Goal: Task Accomplishment & Management: Use online tool/utility

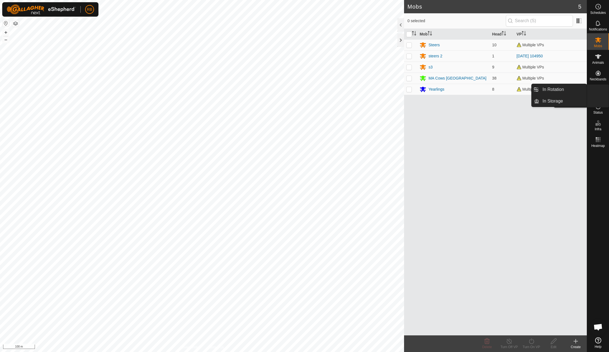
click at [606, 92] on div "VPs" at bounding box center [598, 91] width 22 height 17
click at [567, 90] on link "In Rotation" at bounding box center [562, 89] width 47 height 11
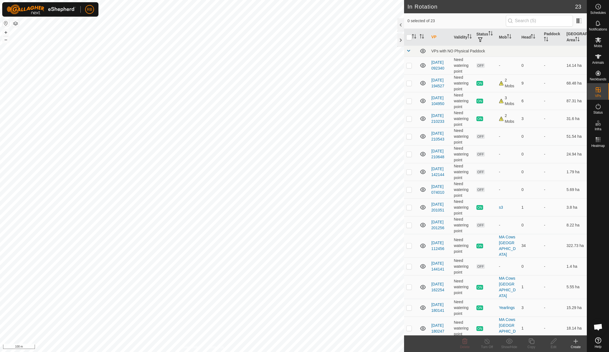
click at [574, 341] on icon at bounding box center [576, 341] width 4 height 0
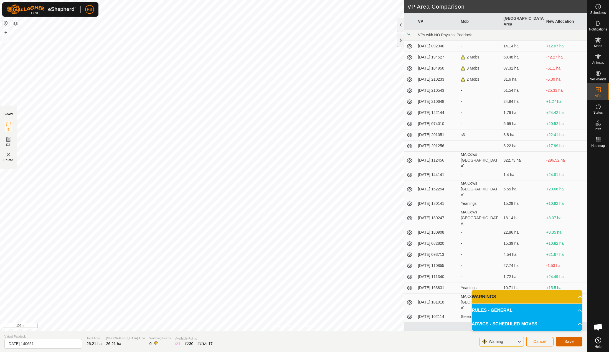
click at [570, 341] on span "Save" at bounding box center [568, 341] width 9 height 4
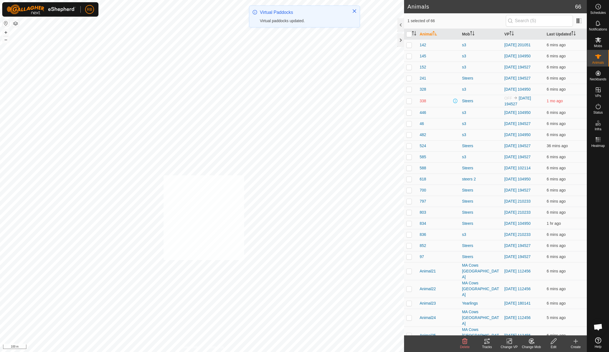
checkbox input "true"
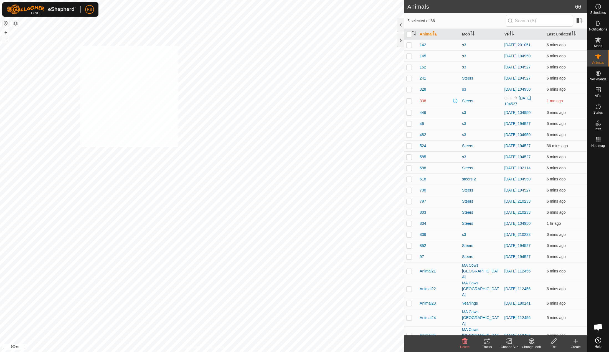
checkbox input "true"
click at [512, 345] on div "Change VP" at bounding box center [509, 347] width 22 height 5
click at [528, 315] on link "Choose VP..." at bounding box center [525, 317] width 55 height 11
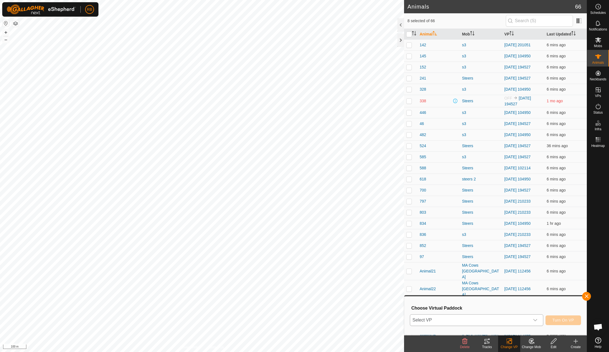
click at [469, 316] on span "Select VP" at bounding box center [469, 320] width 119 height 11
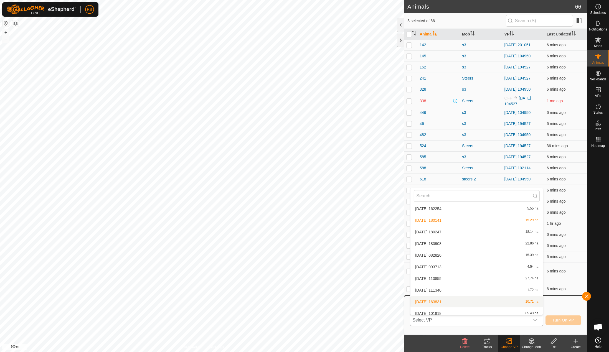
scroll to position [181, 0]
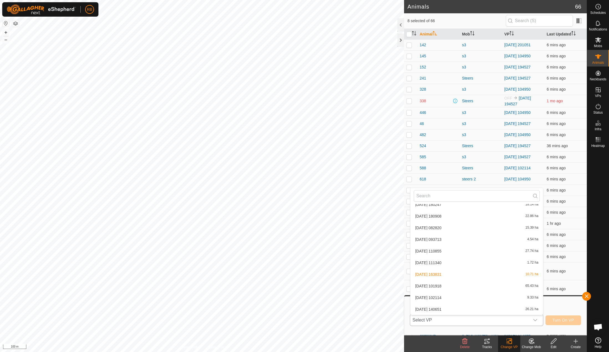
click at [437, 310] on li "[DATE] 140651 26.21 ha" at bounding box center [476, 309] width 133 height 11
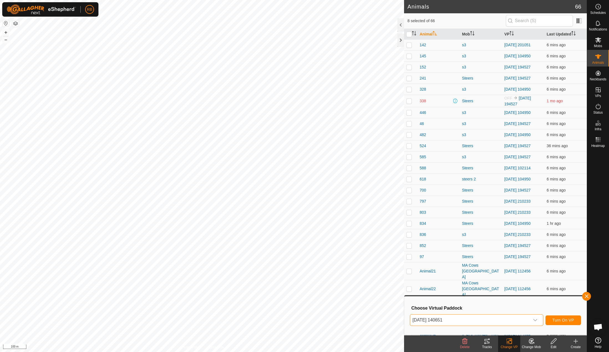
click at [18, 24] on button "button" at bounding box center [15, 23] width 7 height 7
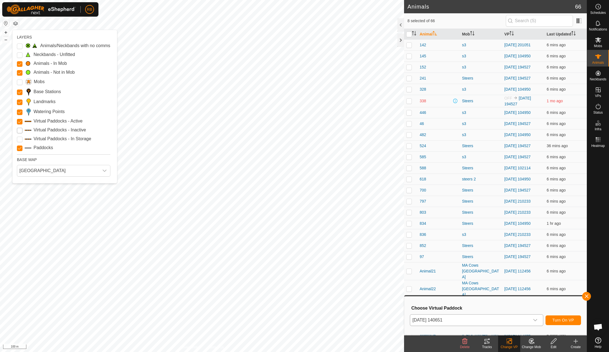
click at [21, 132] on Inactive "Virtual Paddocks - Inactive" at bounding box center [20, 131] width 6 height 6
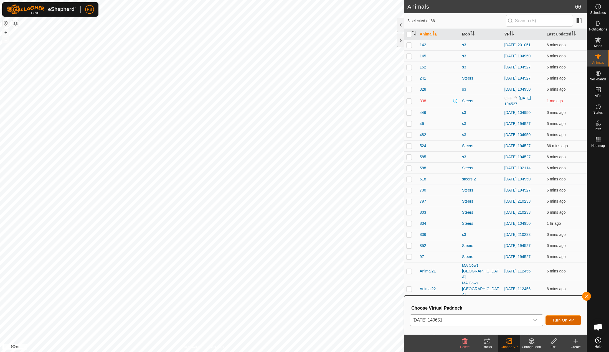
click at [577, 323] on button "Turn On VP" at bounding box center [563, 321] width 35 height 10
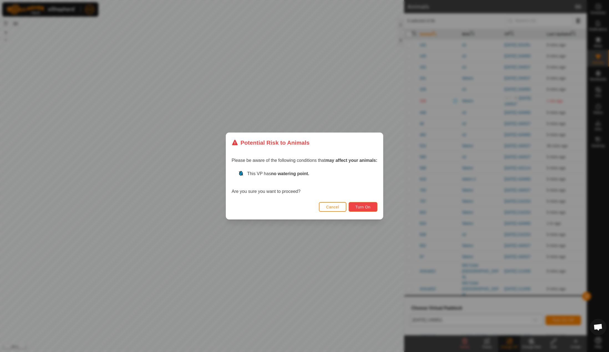
click at [369, 203] on button "Turn On" at bounding box center [363, 207] width 29 height 10
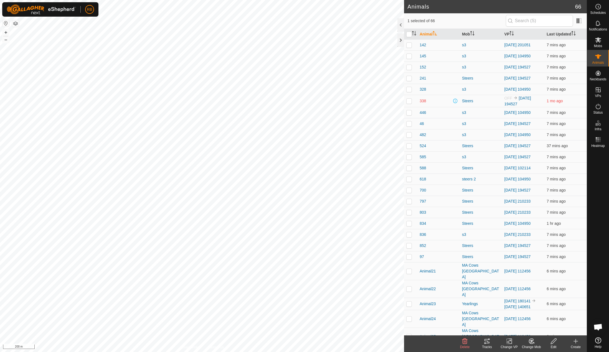
click at [482, 345] on div "Tracks" at bounding box center [487, 347] width 22 height 5
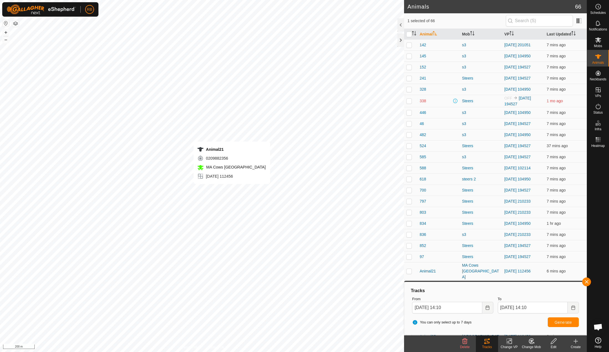
checkbox input "true"
checkbox input "false"
checkbox input "true"
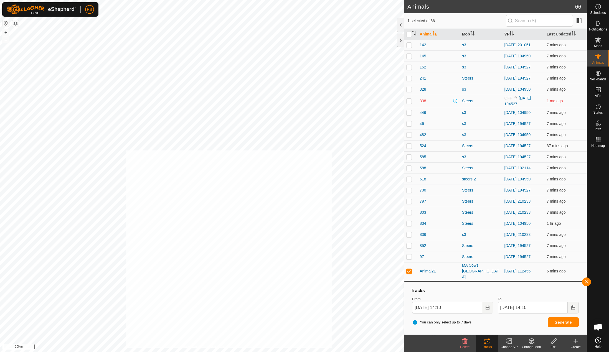
checkbox input "true"
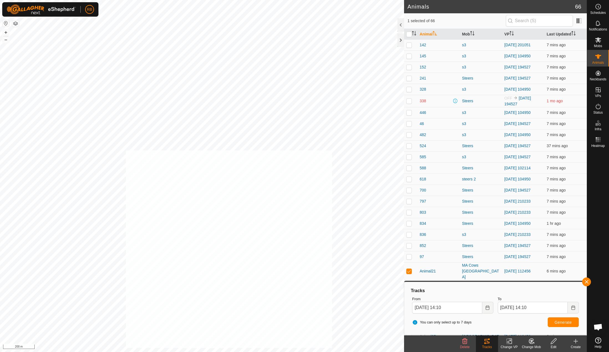
checkbox input "true"
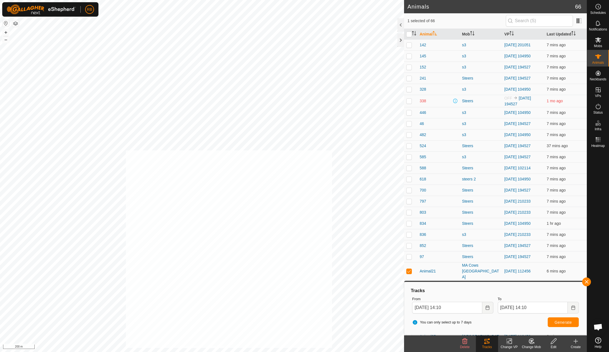
checkbox input "true"
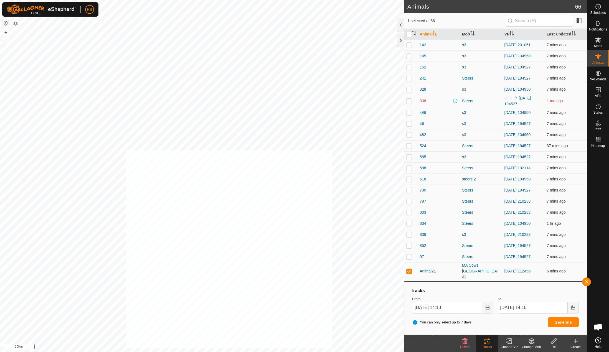
checkbox input "true"
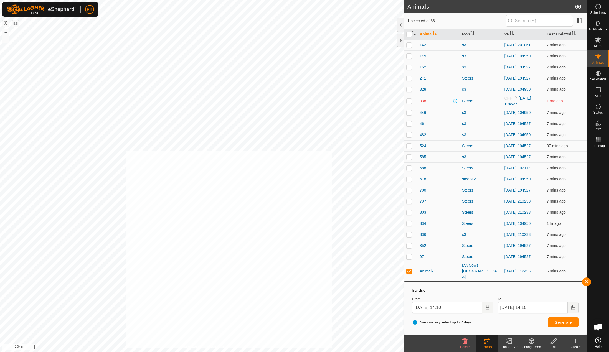
checkbox input "true"
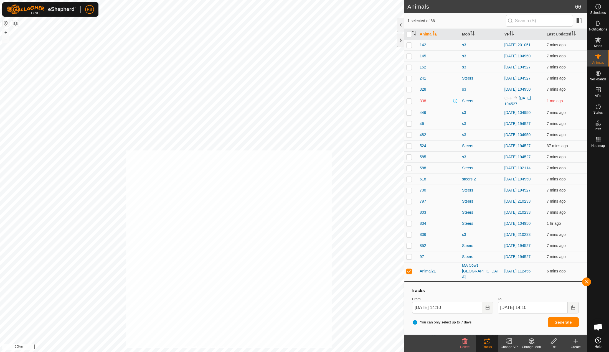
checkbox input "true"
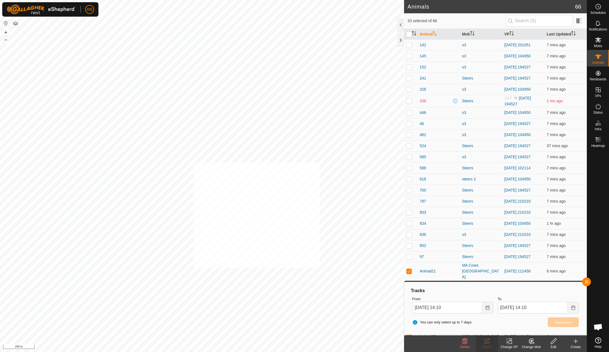
checkbox input "true"
click at [588, 280] on button "button" at bounding box center [586, 282] width 9 height 9
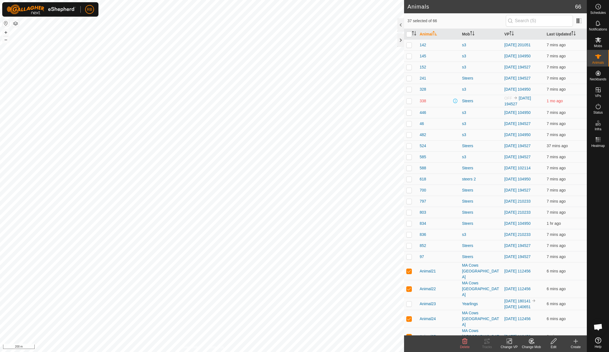
click at [512, 341] on icon at bounding box center [509, 341] width 7 height 7
click at [523, 316] on link "Choose VP..." at bounding box center [525, 317] width 55 height 11
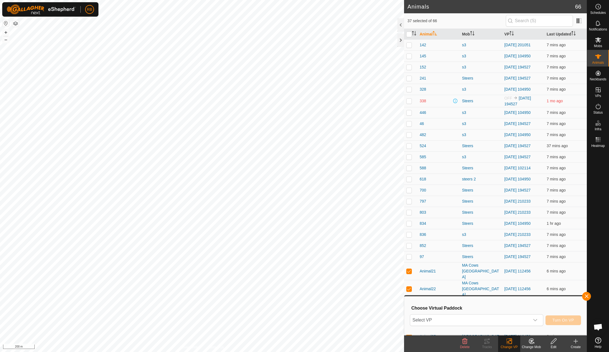
click at [471, 311] on div "Choose Virtual Paddock Select VP Turn On VP" at bounding box center [496, 316] width 176 height 32
click at [465, 320] on span "Select VP" at bounding box center [469, 320] width 119 height 11
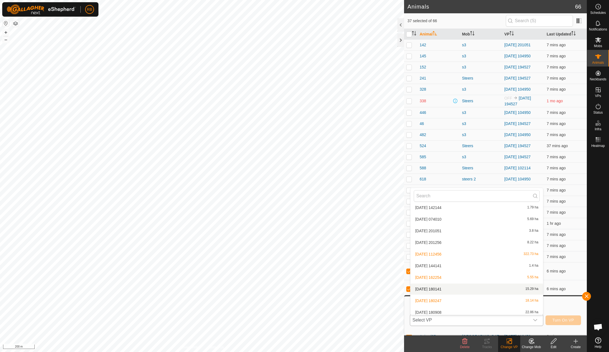
scroll to position [70, 0]
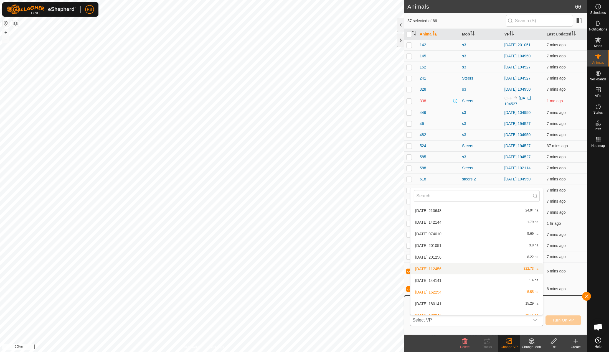
click at [442, 267] on li "[DATE] 112456 322.73 ha" at bounding box center [476, 268] width 133 height 11
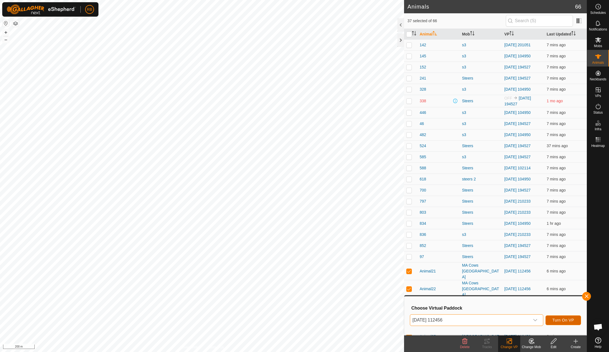
click at [562, 316] on button "Turn On VP" at bounding box center [563, 321] width 35 height 10
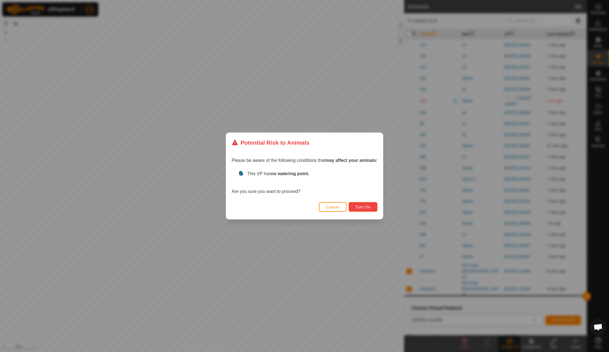
click at [370, 209] on button "Turn On" at bounding box center [363, 207] width 29 height 10
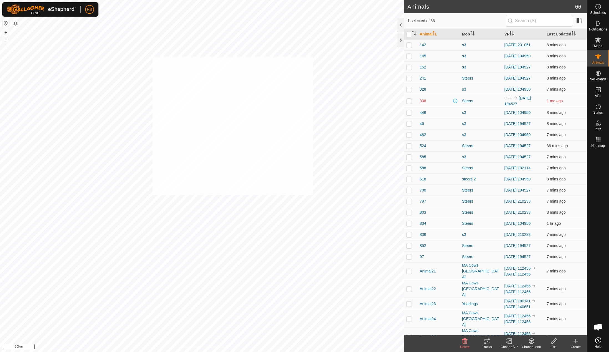
checkbox input "true"
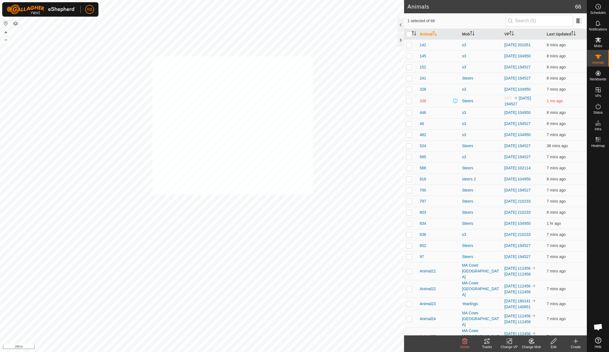
checkbox input "true"
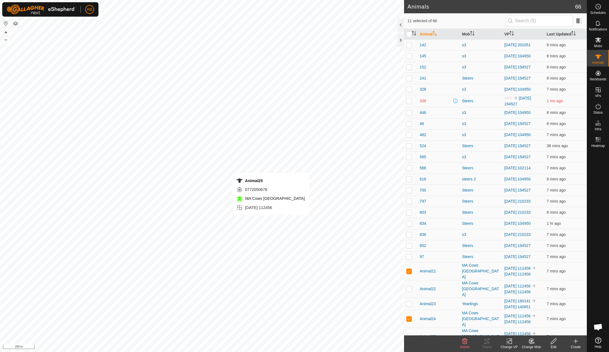
checkbox input "false"
checkbox input "true"
checkbox input "false"
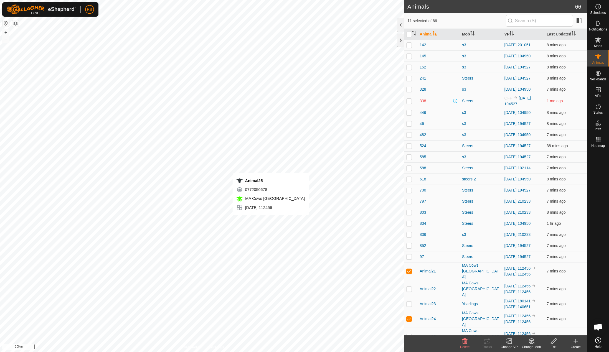
checkbox input "false"
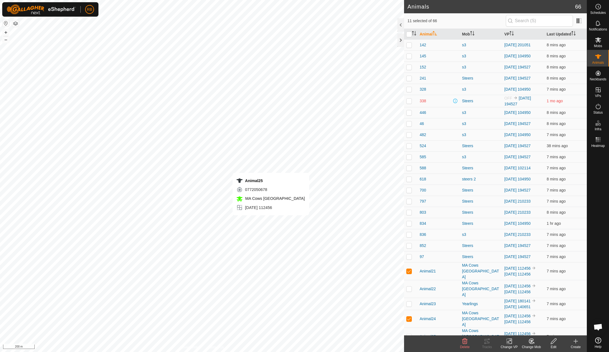
checkbox input "false"
checkbox input "true"
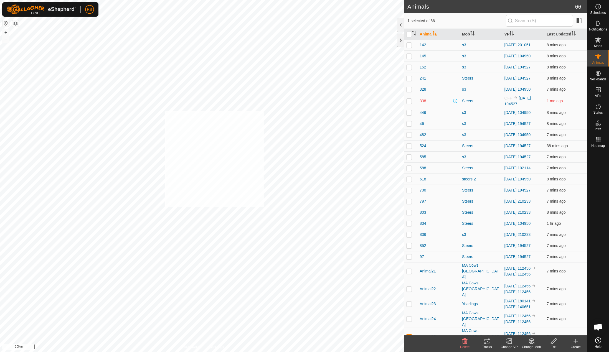
checkbox input "true"
click at [486, 344] on icon at bounding box center [486, 341] width 5 height 4
